Goal: Information Seeking & Learning: Learn about a topic

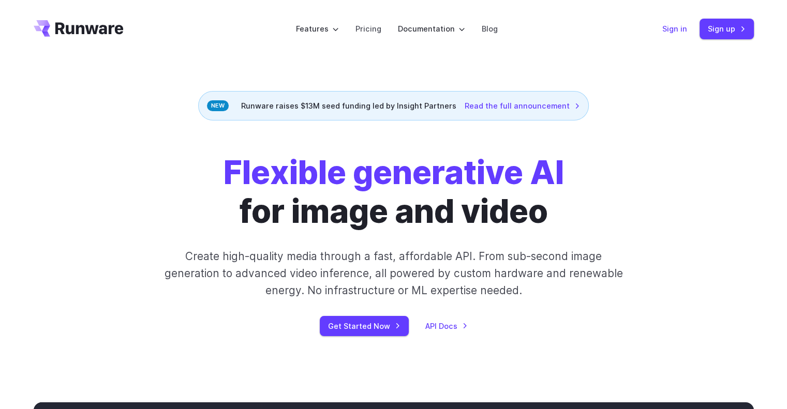
click at [683, 34] on link "Sign in" at bounding box center [674, 29] width 25 height 12
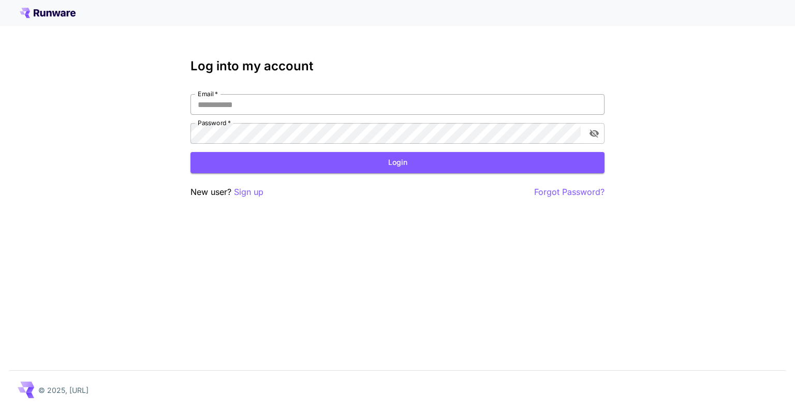
click at [235, 97] on input "Email   *" at bounding box center [397, 104] width 414 height 21
type input "**********"
click at [368, 156] on button "Login" at bounding box center [397, 162] width 414 height 21
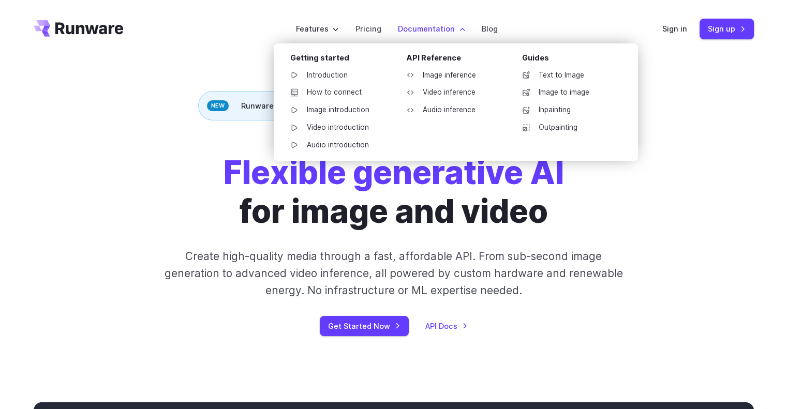
click at [437, 37] on li "Documentation Getting started Introduction How to connect Image introduction Vi…" at bounding box center [432, 28] width 84 height 28
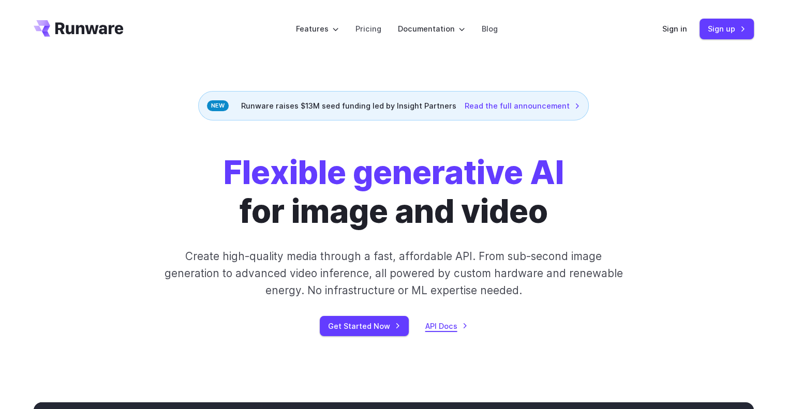
click at [447, 332] on link "API Docs" at bounding box center [446, 326] width 42 height 12
